Goal: Find specific page/section: Find specific page/section

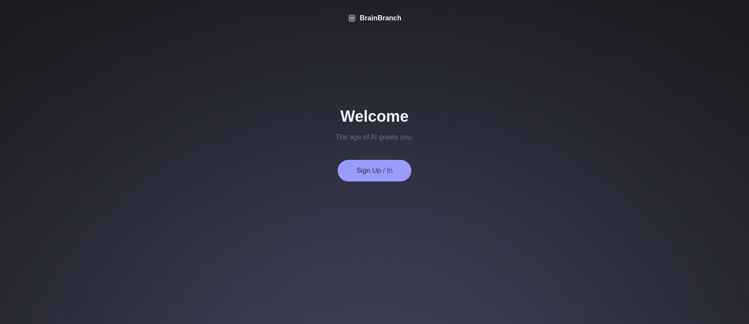
click at [363, 171] on button "Sign Up / In" at bounding box center [375, 171] width 74 height 22
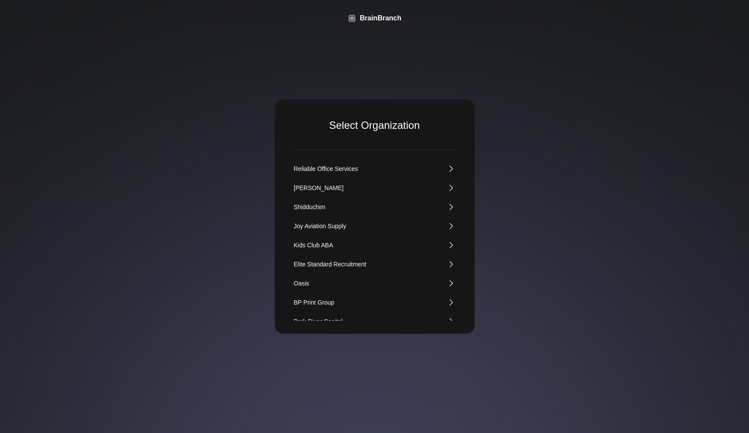
click at [308, 206] on div "Shidduchim" at bounding box center [310, 206] width 32 height 9
